Goal: Register for event/course

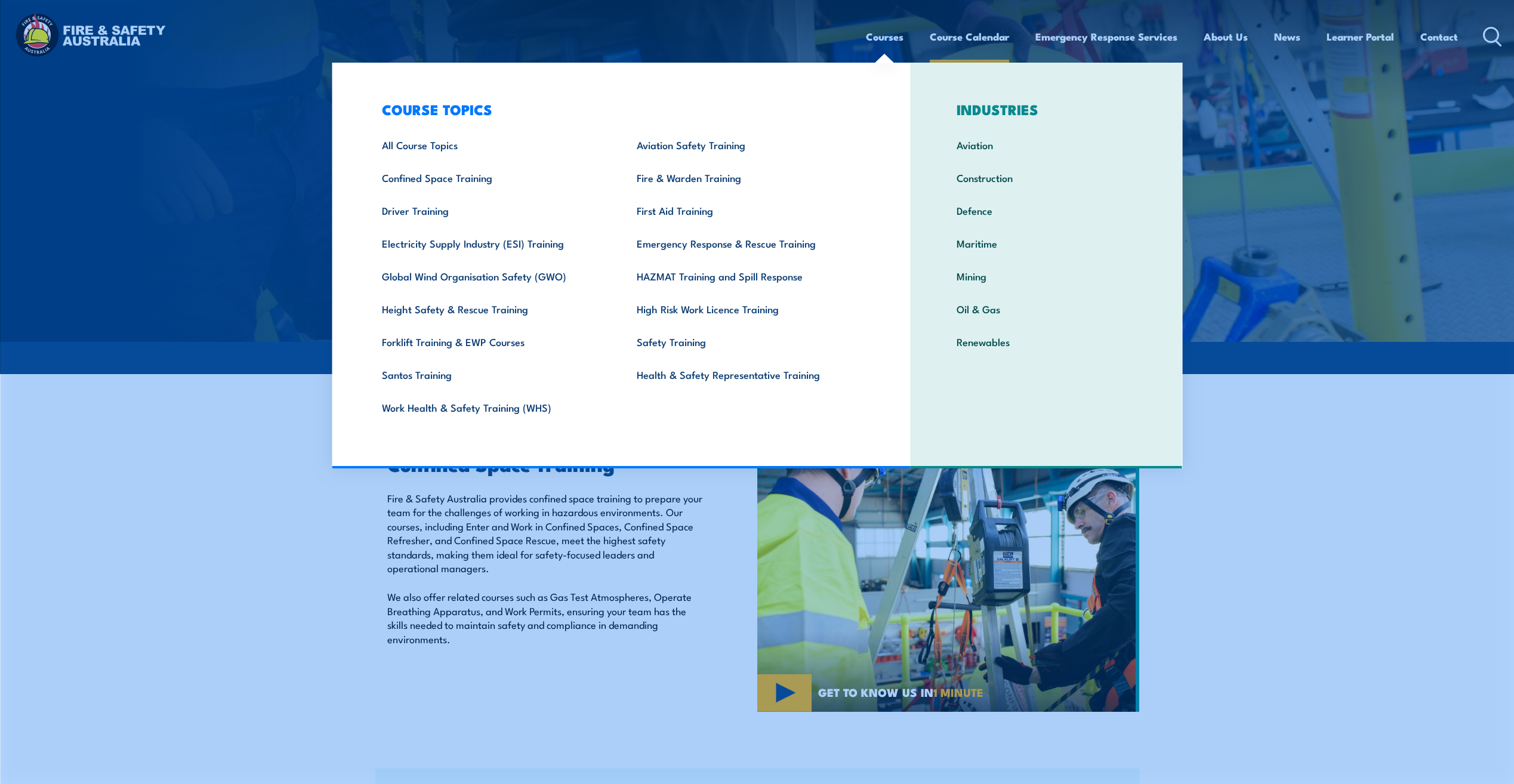
click at [965, 33] on link "Course Calendar" at bounding box center [969, 36] width 80 height 32
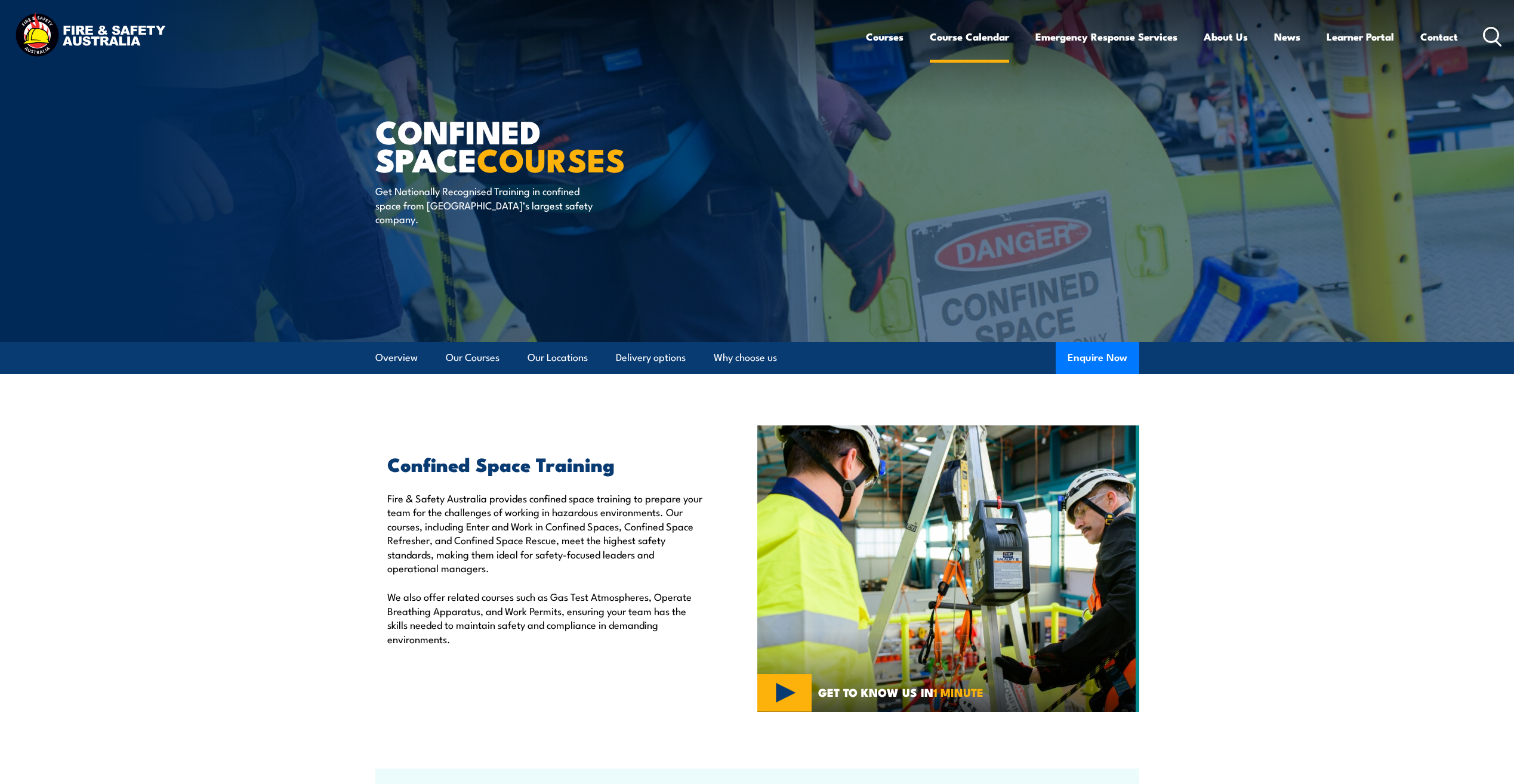
click at [965, 34] on link "Course Calendar" at bounding box center [969, 36] width 80 height 32
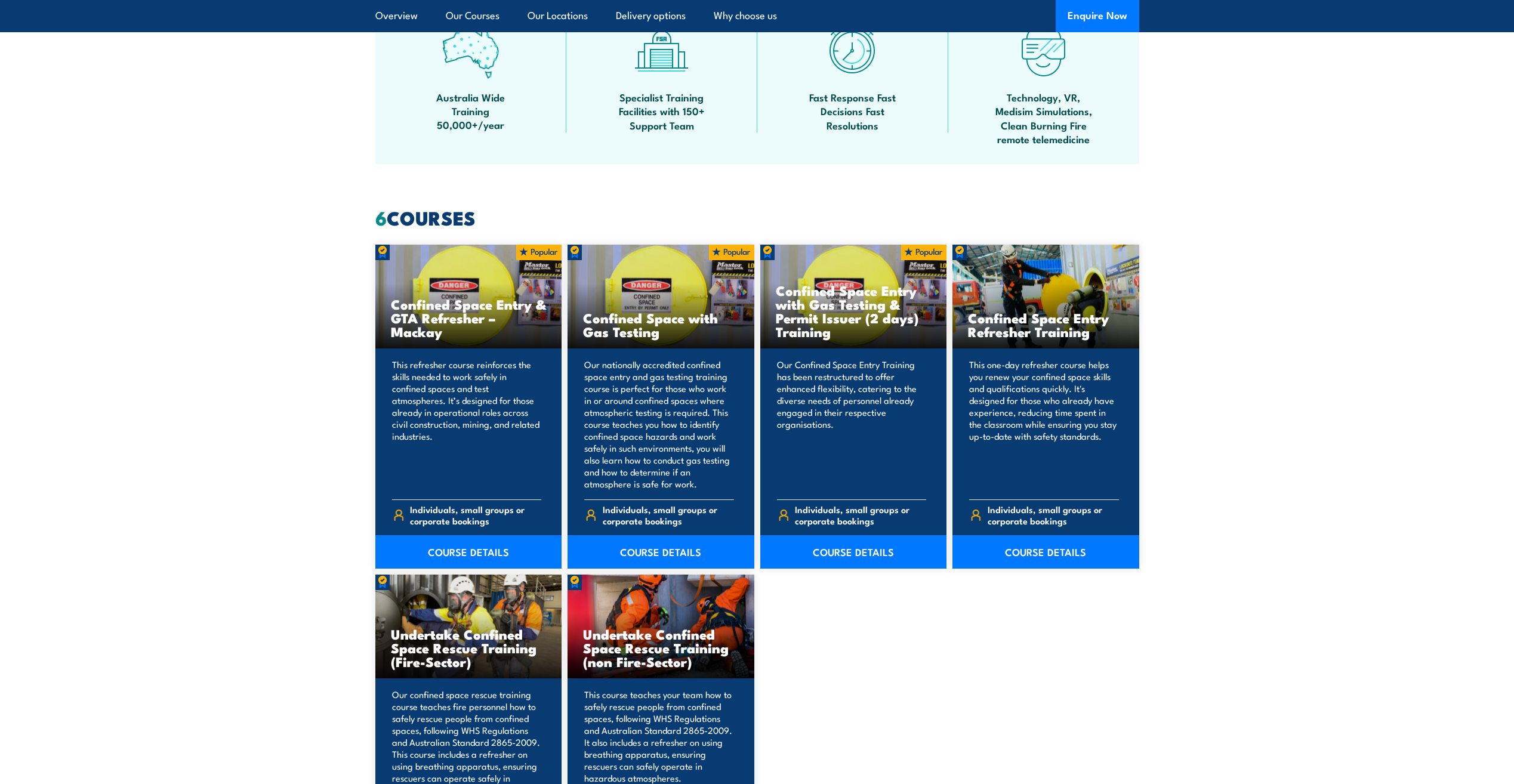
scroll to position [775, 0]
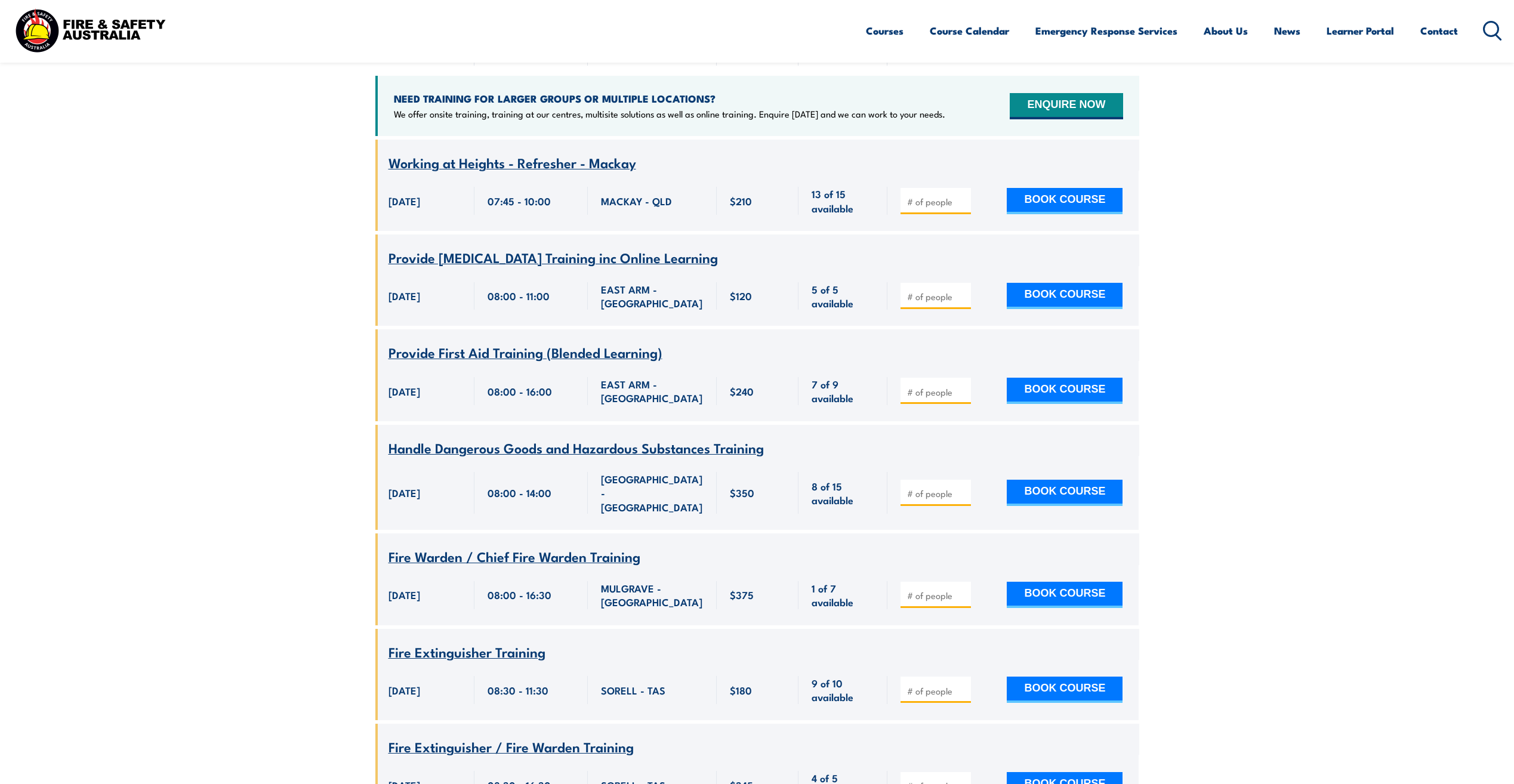
click at [687, 438] on span "Handle Dangerous Goods and Hazardous Substances Training" at bounding box center [576, 447] width 375 height 20
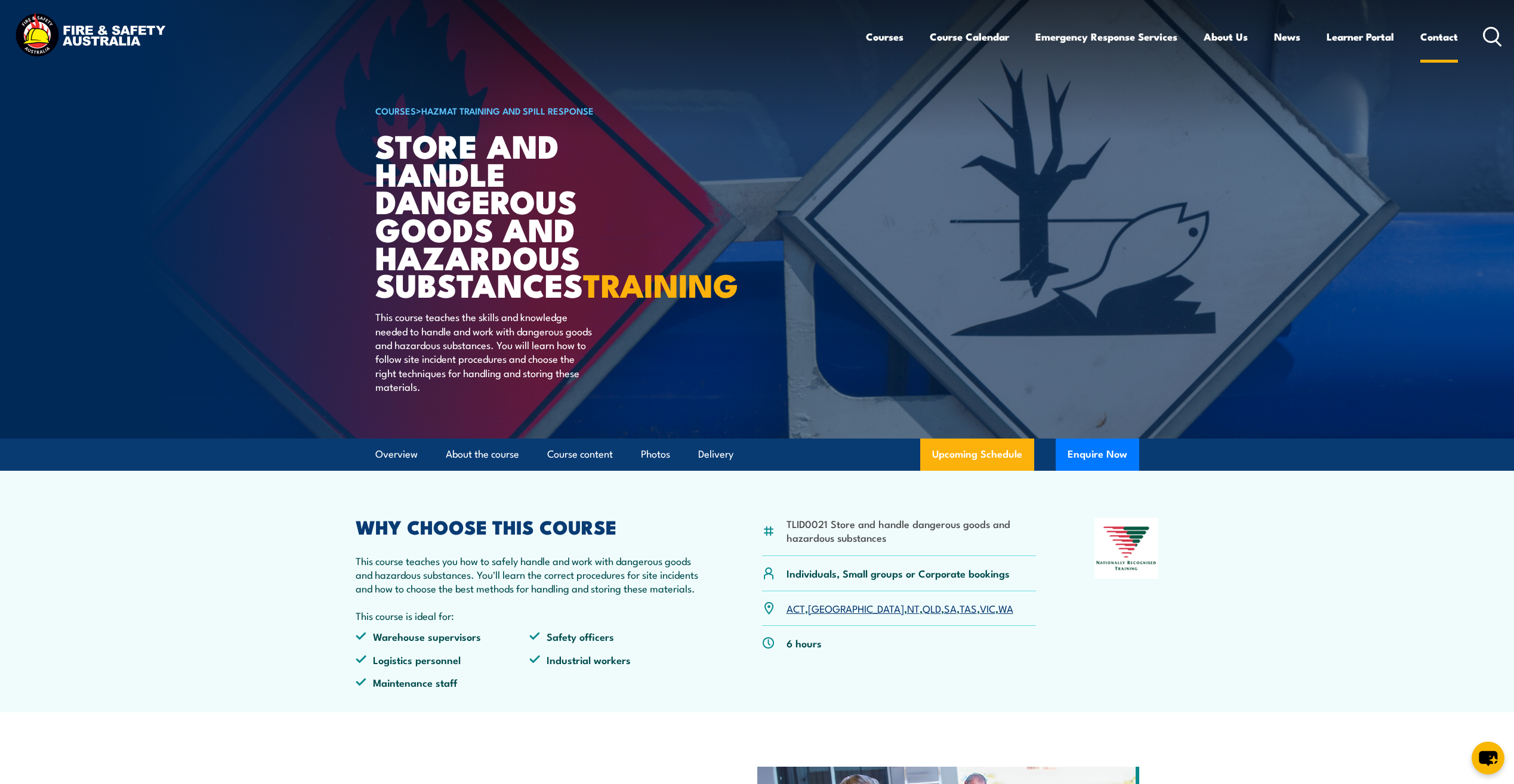
click at [1457, 36] on div "Courses Course Calendar Emergency Response Services Services Overview Emergency…" at bounding box center [1184, 36] width 637 height 51
click at [1501, 40] on icon at bounding box center [1492, 36] width 19 height 20
click at [1389, 85] on img at bounding box center [757, 219] width 1514 height 439
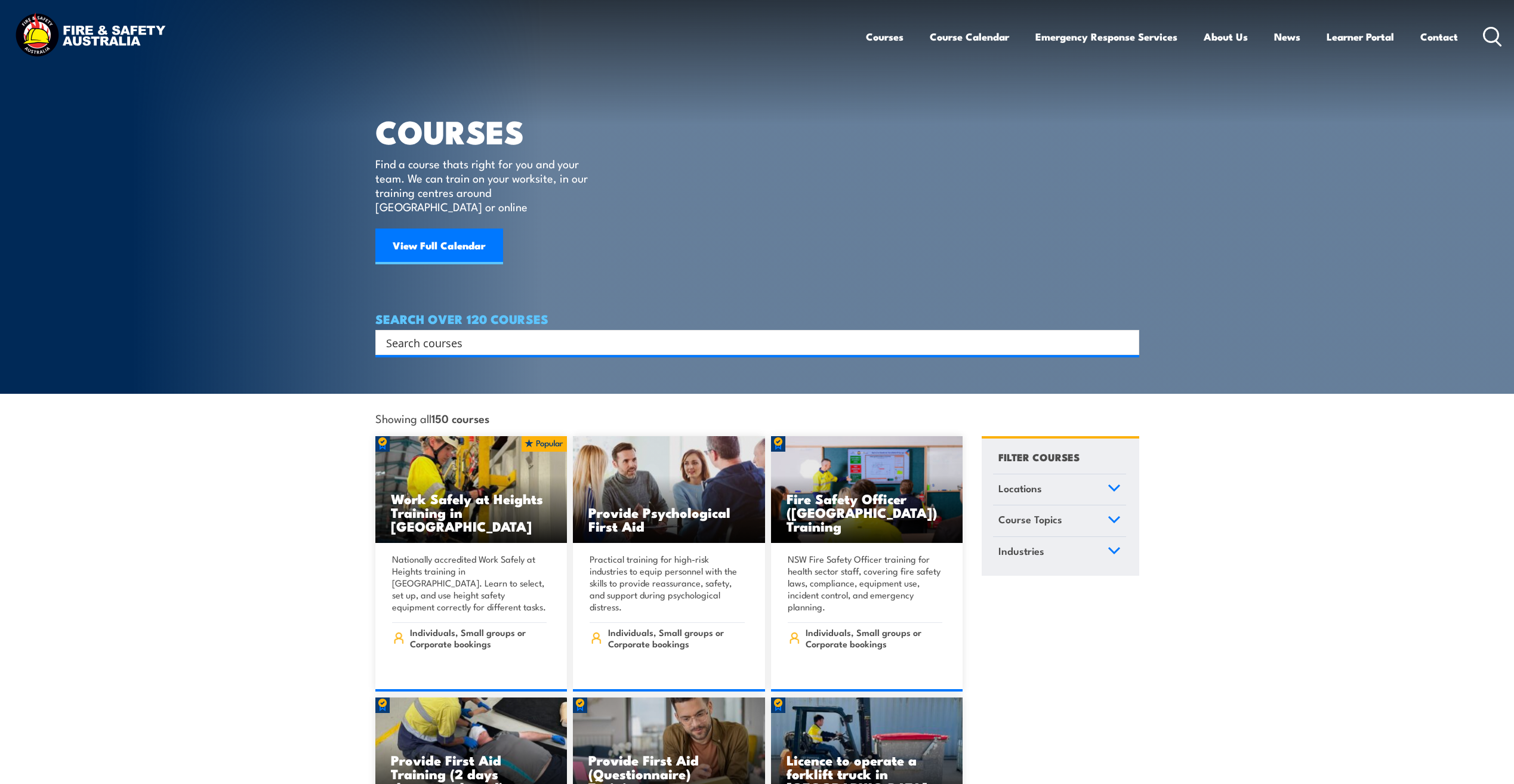
click at [464, 333] on input "Search input" at bounding box center [749, 342] width 727 height 18
type input "dangerous"
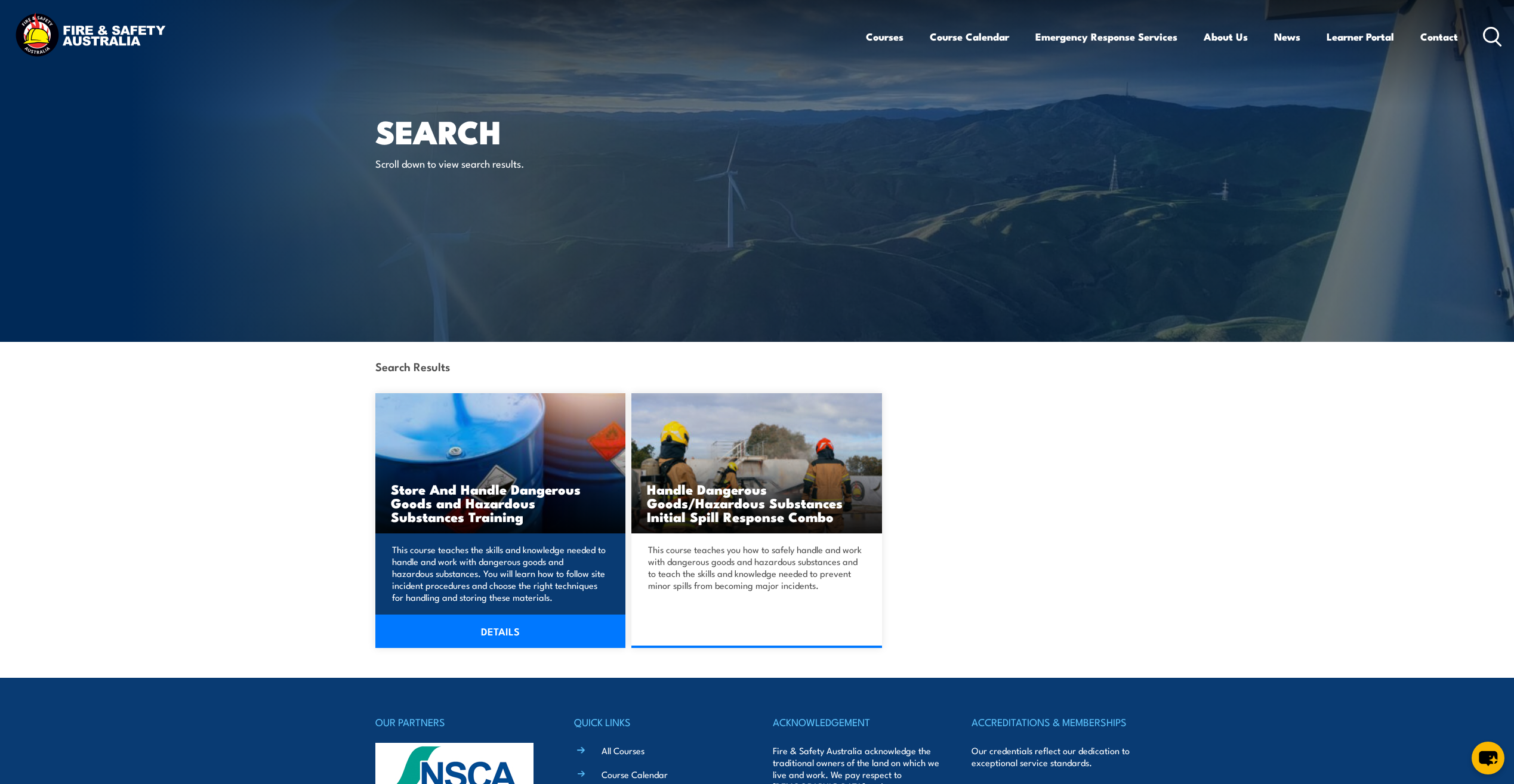
click at [503, 569] on p "This course teaches the skills and knowledge needed to handle and work with dan…" at bounding box center [498, 573] width 213 height 59
click at [532, 634] on link "DETAILS" at bounding box center [500, 630] width 251 height 34
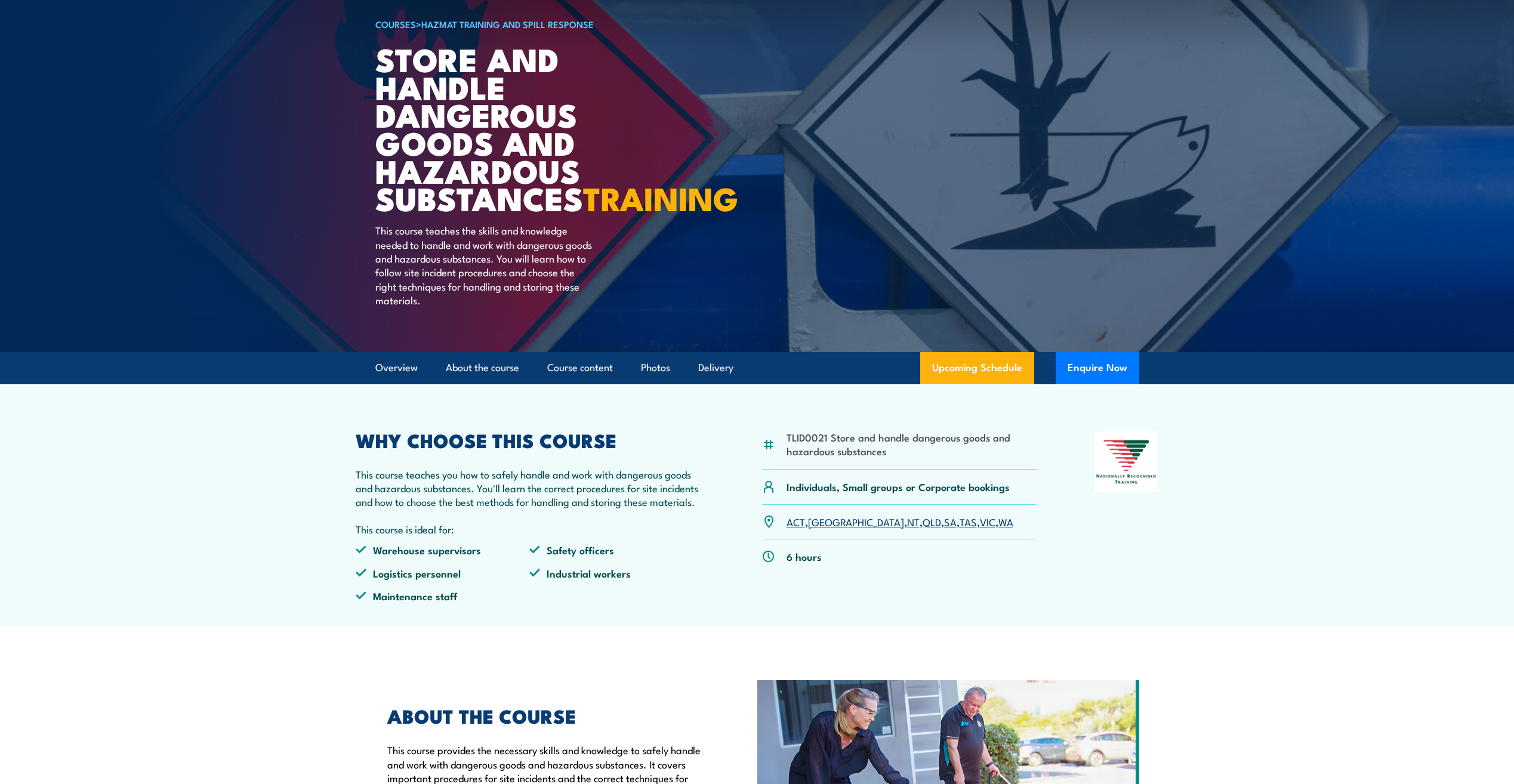
scroll to position [178, 0]
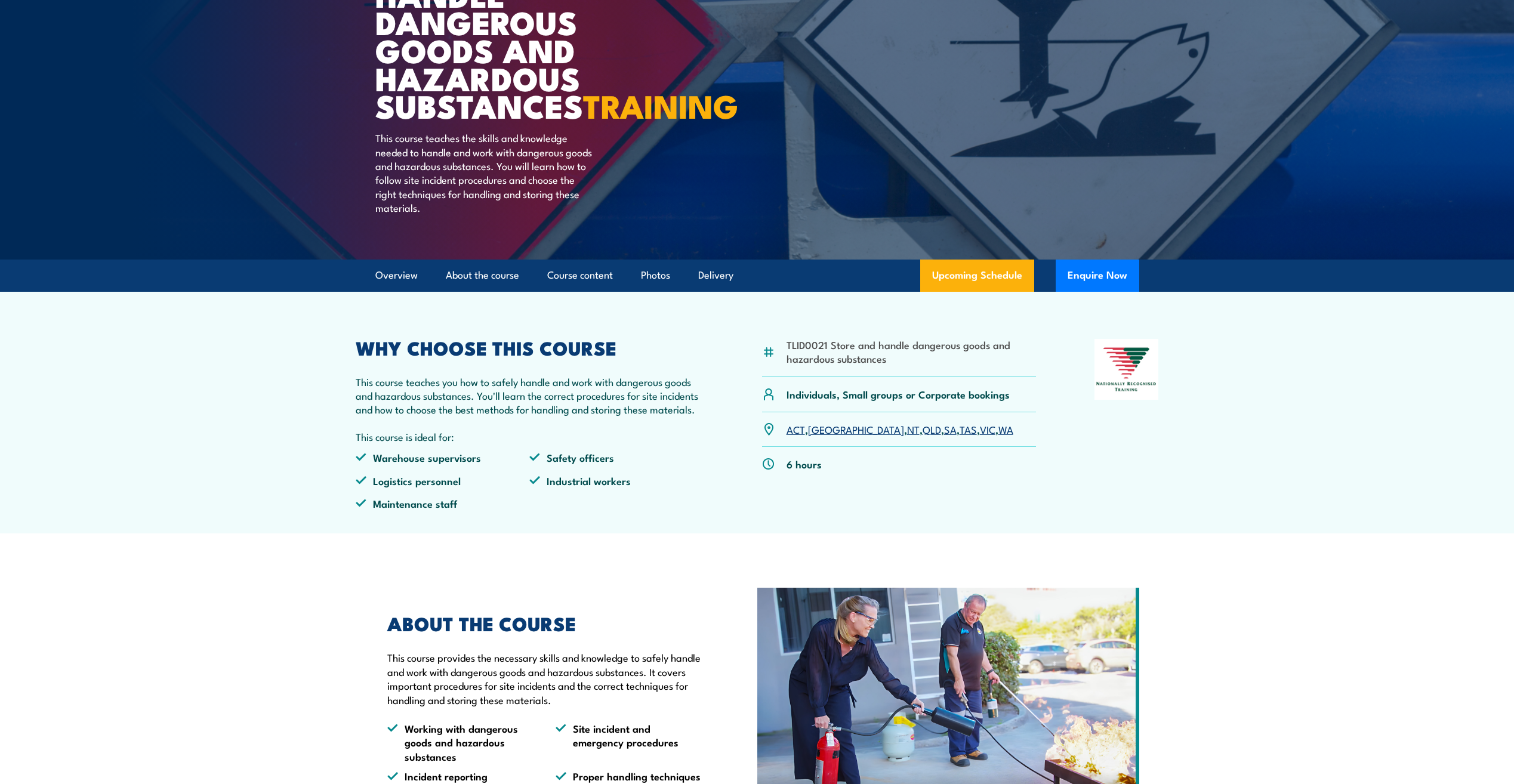
click at [998, 436] on link "WA" at bounding box center [1006, 428] width 15 height 14
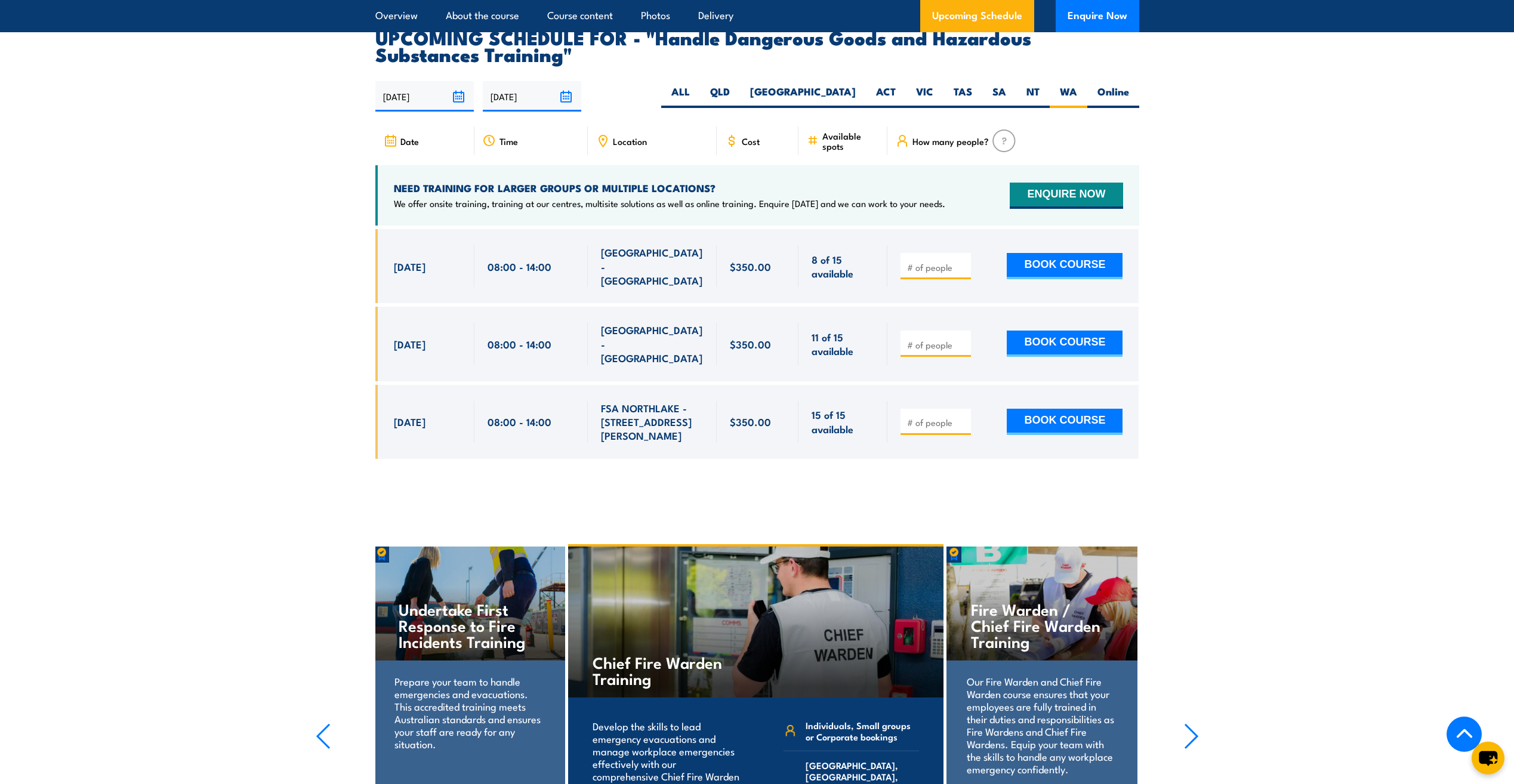
scroll to position [1817, 0]
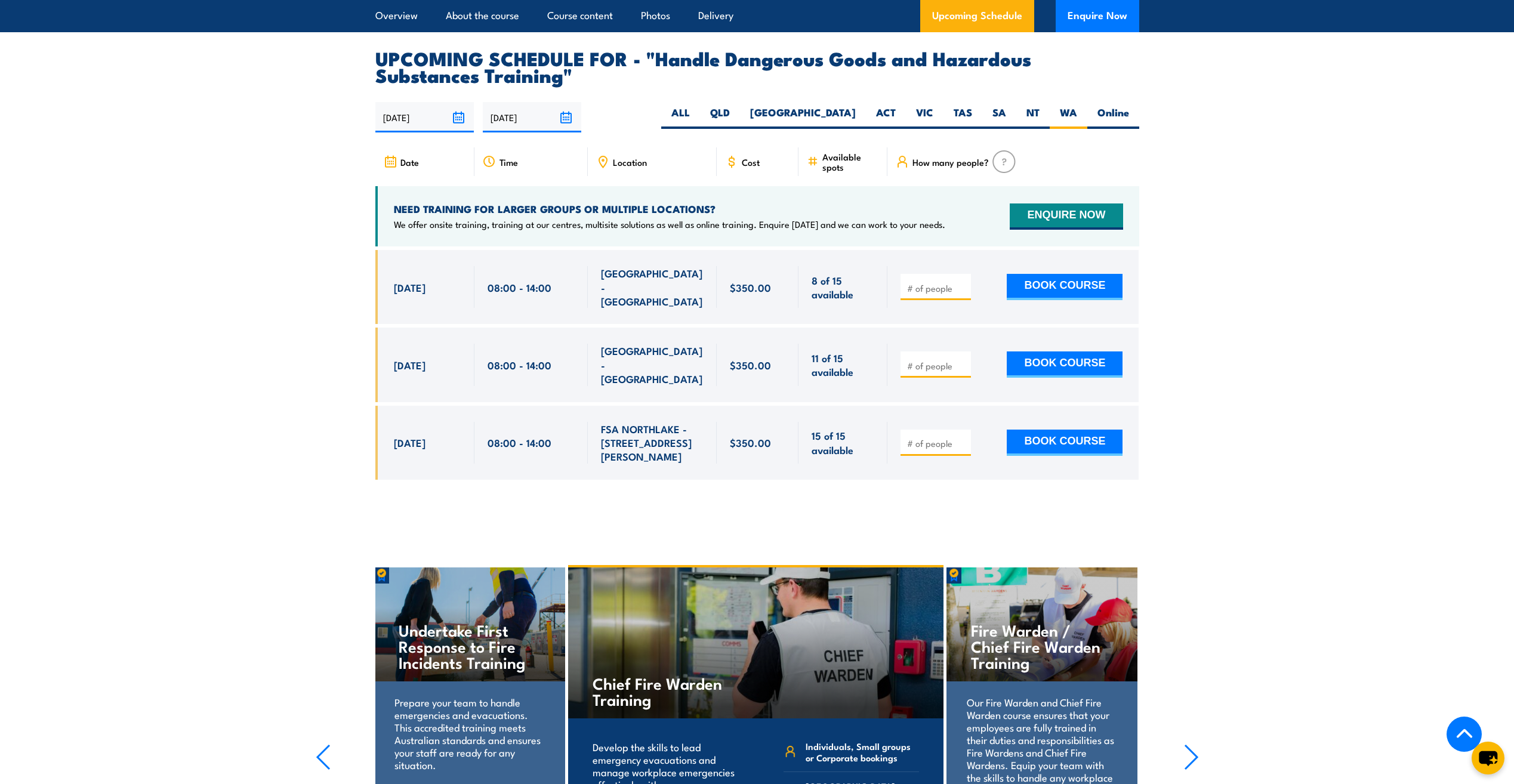
click at [1189, 378] on section "UPCOMING SCHEDULE FOR - "Handle Dangerous Goods and Hazardous Substances Traini…" at bounding box center [757, 273] width 1514 height 448
click at [296, 278] on section "UPCOMING SCHEDULE FOR - "Handle Dangerous Goods and Hazardous Substances Traini…" at bounding box center [757, 273] width 1514 height 448
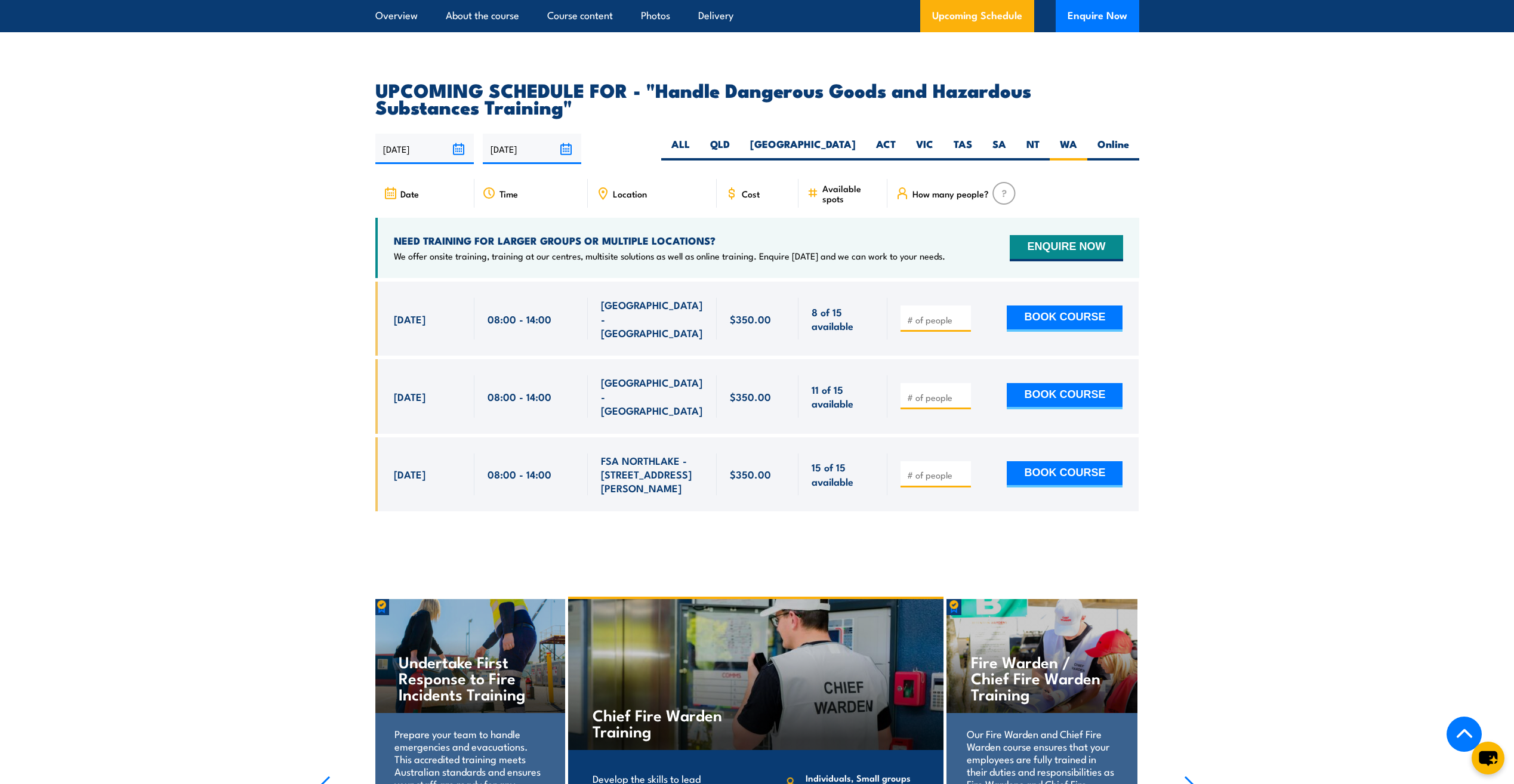
scroll to position [1758, 0]
